Goal: Communication & Community: Answer question/provide support

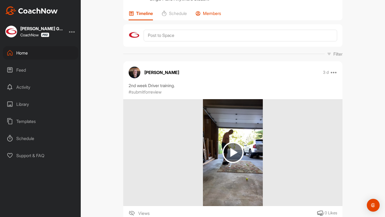
scroll to position [13, 0]
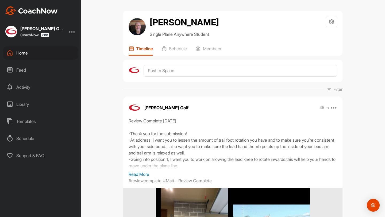
click at [141, 176] on p "Read More" at bounding box center [233, 174] width 208 height 6
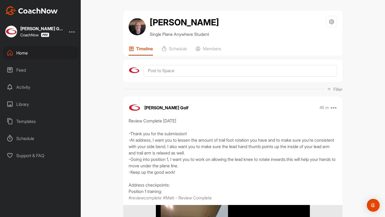
click at [37, 56] on div "Home" at bounding box center [40, 52] width 75 height 13
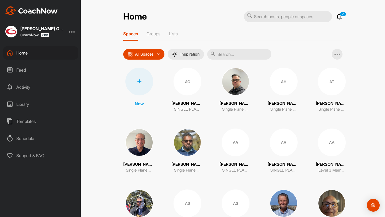
click at [238, 52] on input "text" at bounding box center [239, 54] width 64 height 11
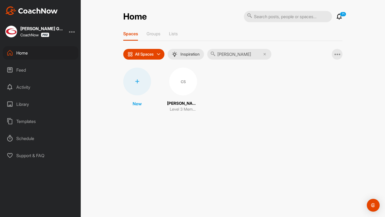
type input "cary schmi"
click at [186, 87] on div "CS" at bounding box center [183, 82] width 28 height 28
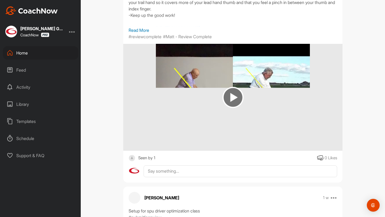
scroll to position [541, 0]
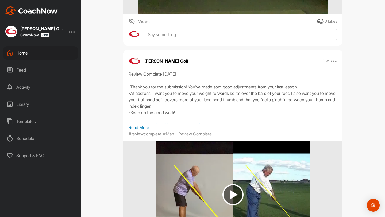
click at [136, 131] on p "Read More" at bounding box center [233, 127] width 208 height 6
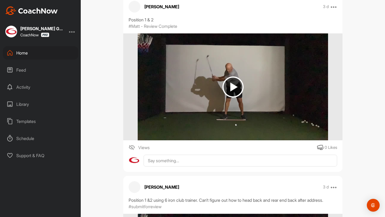
scroll to position [234, 0]
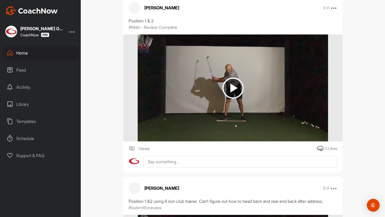
click at [39, 55] on div "Home" at bounding box center [40, 52] width 75 height 13
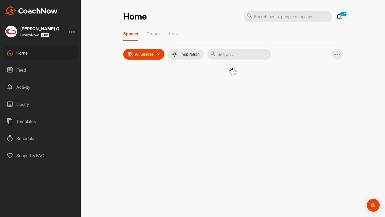
click at [246, 55] on input "text" at bounding box center [239, 54] width 64 height 11
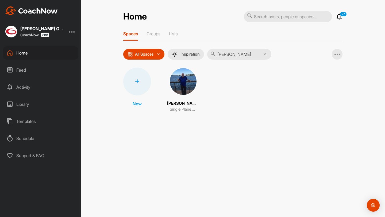
type input "jeff nud"
click at [184, 85] on img at bounding box center [183, 82] width 28 height 28
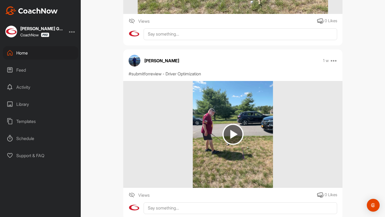
scroll to position [222, 0]
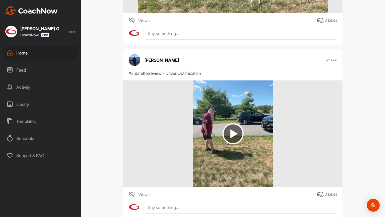
click at [45, 57] on div "Home" at bounding box center [40, 52] width 75 height 13
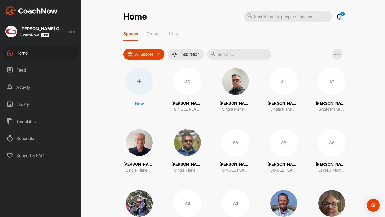
click at [216, 55] on icon at bounding box center [212, 53] width 5 height 5
click at [233, 58] on input "text" at bounding box center [239, 54] width 64 height 11
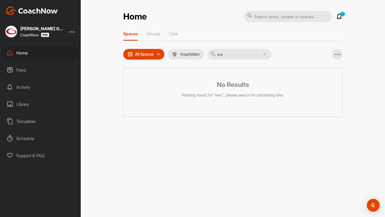
type input "e"
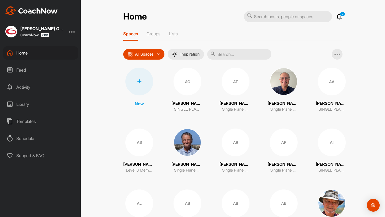
click at [258, 53] on input "text" at bounding box center [239, 54] width 64 height 11
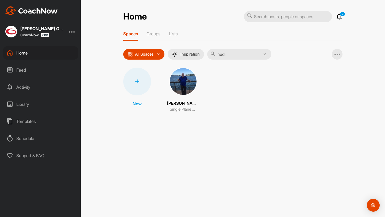
type input "nudi"
click at [186, 82] on img at bounding box center [183, 82] width 28 height 28
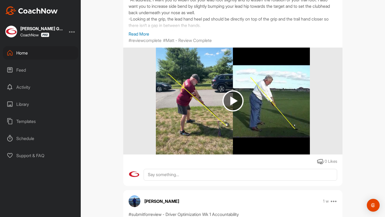
scroll to position [191, 0]
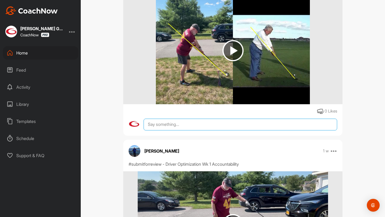
click at [163, 123] on textarea at bounding box center [241, 125] width 194 height 12
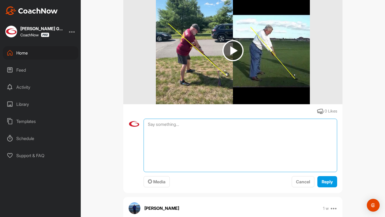
paste textarea "www.gravesgolf.com/coachnow"
click at [148, 125] on textarea "www.gravesgolf.com/coachnow" at bounding box center [241, 145] width 194 height 53
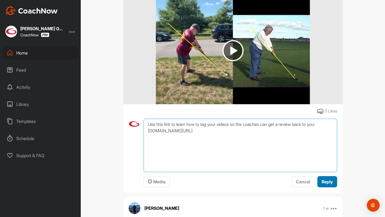
type textarea "Use this link to learn how to tag your videos so the coaches can get a review b…"
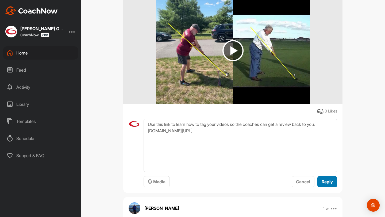
click at [328, 179] on div "Reply" at bounding box center [327, 182] width 11 height 6
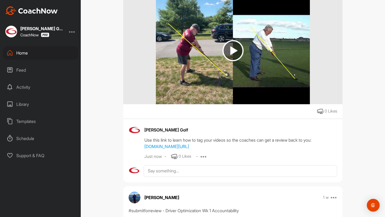
scroll to position [0, 0]
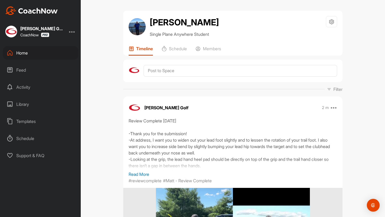
click at [146, 175] on p "Read More" at bounding box center [233, 174] width 208 height 6
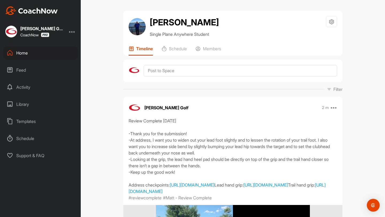
click at [61, 53] on div "Home" at bounding box center [40, 52] width 75 height 13
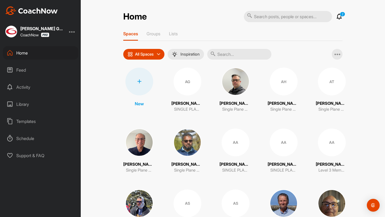
click at [234, 57] on input "text" at bounding box center [239, 54] width 64 height 11
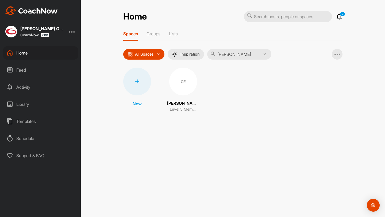
type input "craig er"
click at [179, 89] on div "CE" at bounding box center [183, 82] width 28 height 28
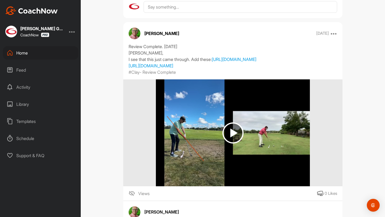
scroll to position [867, 0]
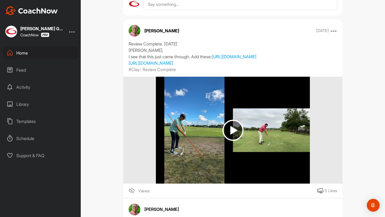
click at [232, 160] on img at bounding box center [233, 130] width 154 height 107
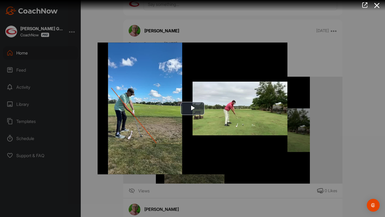
click at [218, 133] on img "Video Player" at bounding box center [193, 108] width 190 height 132
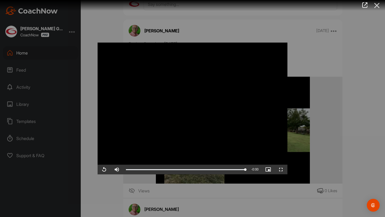
click at [379, 8] on icon at bounding box center [377, 6] width 12 height 10
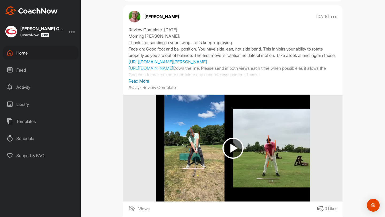
scroll to position [1123, 0]
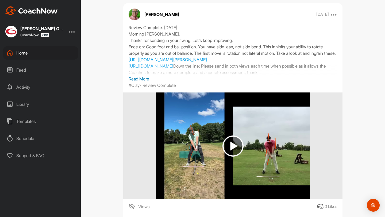
click at [142, 82] on p "Read More" at bounding box center [233, 79] width 208 height 6
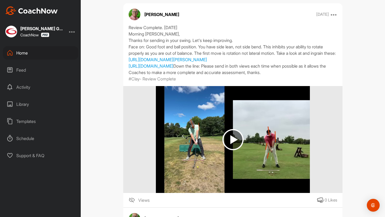
click at [214, 148] on img at bounding box center [233, 139] width 154 height 107
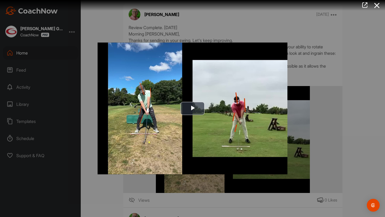
click at [214, 126] on img "Video Player" at bounding box center [193, 108] width 190 height 132
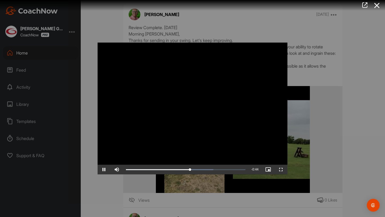
click at [183, 137] on video "Video Player" at bounding box center [193, 108] width 190 height 132
click at [380, 7] on icon at bounding box center [377, 6] width 12 height 10
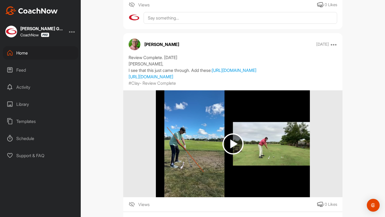
scroll to position [854, 0]
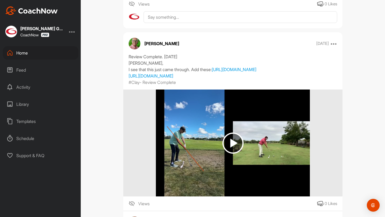
click at [54, 52] on div "Home" at bounding box center [40, 52] width 75 height 13
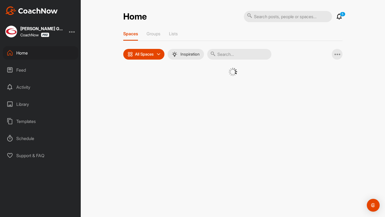
click at [248, 55] on input "text" at bounding box center [239, 54] width 64 height 11
type input "guid"
click at [187, 85] on div "DG" at bounding box center [183, 82] width 28 height 28
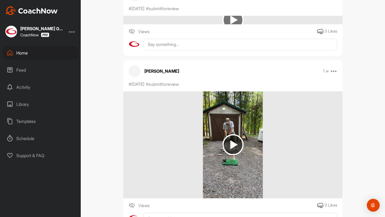
scroll to position [517, 0]
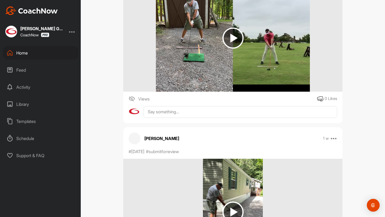
click at [223, 63] on img at bounding box center [233, 38] width 154 height 107
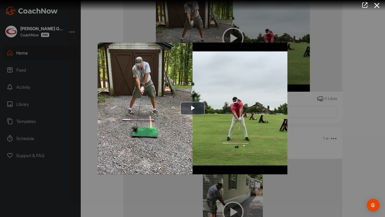
click at [204, 96] on img "Video Player" at bounding box center [193, 108] width 190 height 132
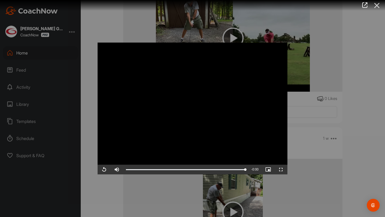
click at [378, 7] on icon at bounding box center [377, 6] width 12 height 10
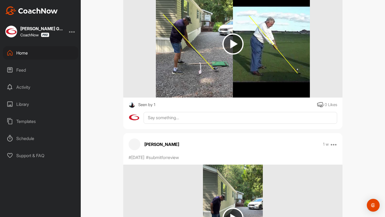
scroll to position [1097, 0]
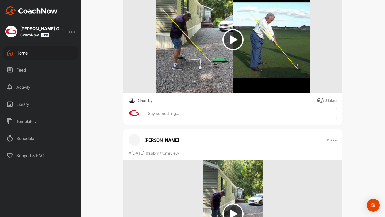
click at [274, 61] on img at bounding box center [233, 39] width 154 height 107
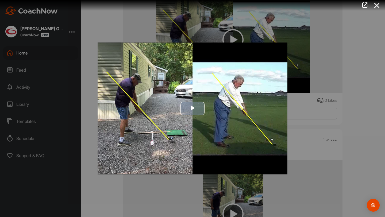
click at [251, 100] on img "Video Player" at bounding box center [193, 108] width 190 height 132
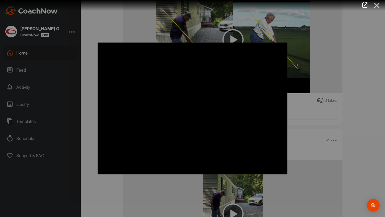
click at [380, 9] on icon at bounding box center [377, 6] width 12 height 10
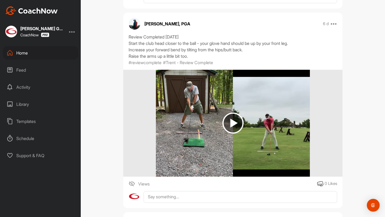
scroll to position [432, 0]
click at [64, 51] on div "Home" at bounding box center [40, 52] width 75 height 13
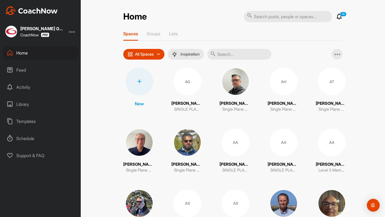
click at [225, 55] on input "text" at bounding box center [239, 54] width 64 height 11
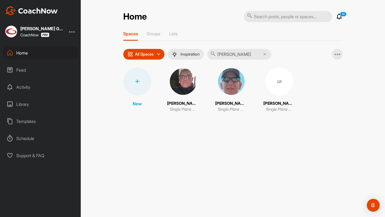
type input "gary pe"
click at [179, 85] on img at bounding box center [183, 82] width 28 height 28
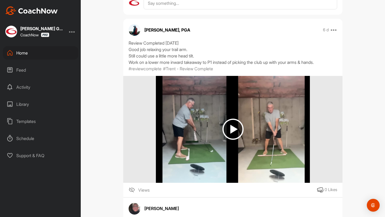
scroll to position [439, 0]
click at [238, 142] on img at bounding box center [233, 129] width 154 height 107
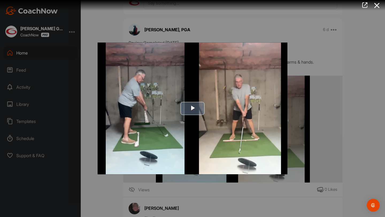
click at [216, 133] on img "Video Player" at bounding box center [193, 108] width 190 height 132
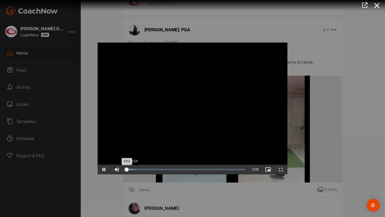
click at [134, 169] on div "Loaded : 8.03% 0:14 0:01" at bounding box center [185, 170] width 119 height 2
click at [139, 169] on div "Loaded : 9.03% 0:22 0:22" at bounding box center [185, 170] width 119 height 2
click at [145, 170] on div "Loaded : 13.63% 0:31 0:23" at bounding box center [185, 170] width 119 height 2
click at [150, 172] on div "Loaded : 16.97% 0:43 0:34" at bounding box center [185, 170] width 125 height 10
click at [159, 171] on div "Loaded : 28.60% 0:57 0:57" at bounding box center [185, 170] width 125 height 10
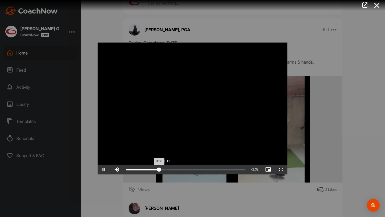
click at [167, 172] on div "Loaded : 28.79% 1:11 0:58" at bounding box center [185, 170] width 125 height 10
click at [177, 171] on div "Loaded : 39.25% 1:29 1:29" at bounding box center [185, 170] width 125 height 10
click at [185, 171] on div "Loaded : 43.88% 1:41 1:30" at bounding box center [185, 170] width 125 height 10
click at [192, 172] on div "Loaded : 53.91% 1:55 1:45" at bounding box center [185, 170] width 125 height 10
click at [197, 172] on div "Loaded : 57.90% 2:04 1:55" at bounding box center [185, 170] width 125 height 10
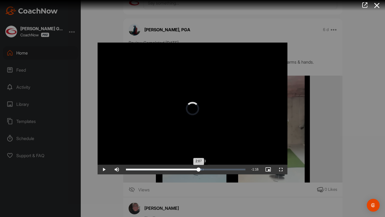
click at [202, 172] on div "Loaded : 64.89% 2:13 2:07" at bounding box center [185, 170] width 125 height 10
click at [212, 172] on div "Loaded : 68.88% 2:30 2:14" at bounding box center [185, 170] width 125 height 10
click at [221, 171] on div "Loaded : 81.84% 2:45 2:45" at bounding box center [185, 170] width 125 height 10
click at [229, 171] on div "Loaded : 89.33% 3:01 2:47" at bounding box center [185, 170] width 125 height 10
click at [378, 5] on icon at bounding box center [377, 6] width 12 height 10
